Goal: Task Accomplishment & Management: Manage account settings

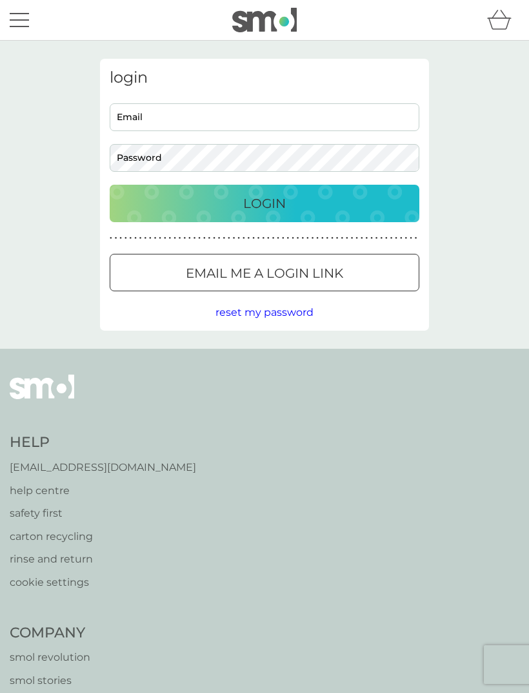
click at [176, 114] on input "Email" at bounding box center [265, 117] width 310 height 28
type input "mwilliams99@btinternet.com"
click at [265, 203] on button "Login" at bounding box center [265, 203] width 310 height 37
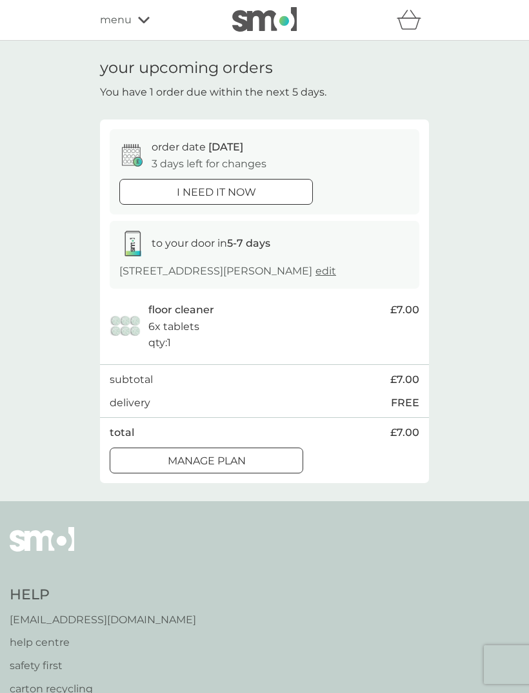
click at [195, 467] on div at bounding box center [206, 461] width 46 height 14
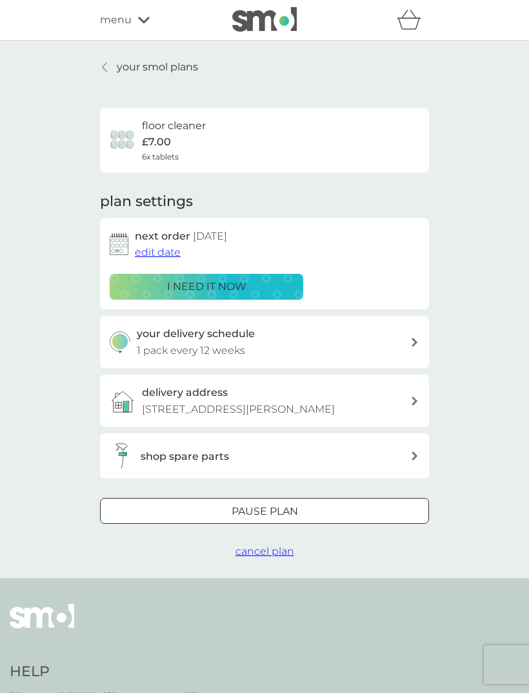
click at [183, 225] on div "next order [DATE] edit date i need it now" at bounding box center [264, 263] width 329 height 91
click at [157, 249] on span "edit date" at bounding box center [158, 252] width 46 height 12
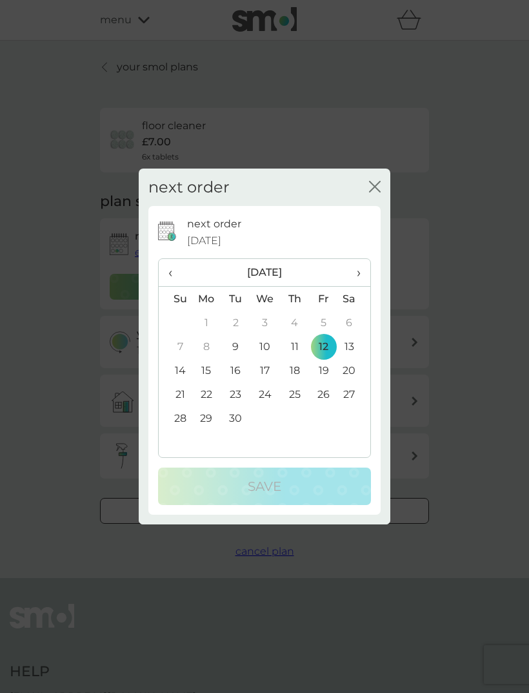
click at [354, 270] on span "›" at bounding box center [354, 272] width 13 height 27
click at [300, 343] on td "9" at bounding box center [294, 346] width 29 height 24
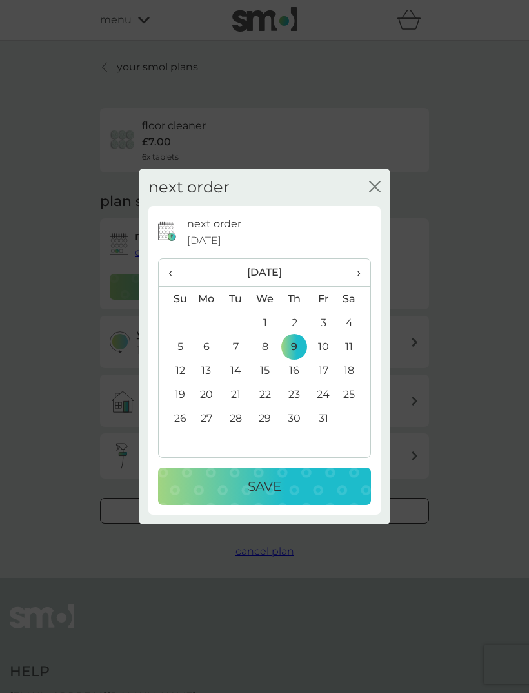
click at [266, 485] on p "Save" at bounding box center [265, 486] width 34 height 21
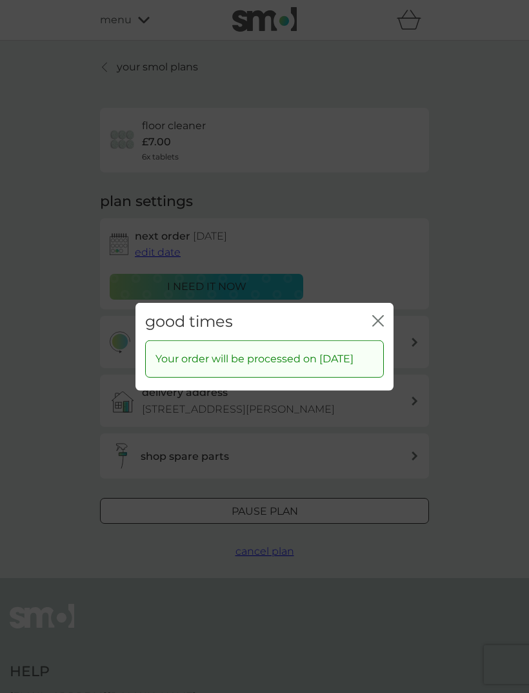
click at [382, 312] on div "close" at bounding box center [378, 321] width 12 height 19
click at [378, 315] on icon "close" at bounding box center [375, 320] width 5 height 10
